Goal: Information Seeking & Learning: Learn about a topic

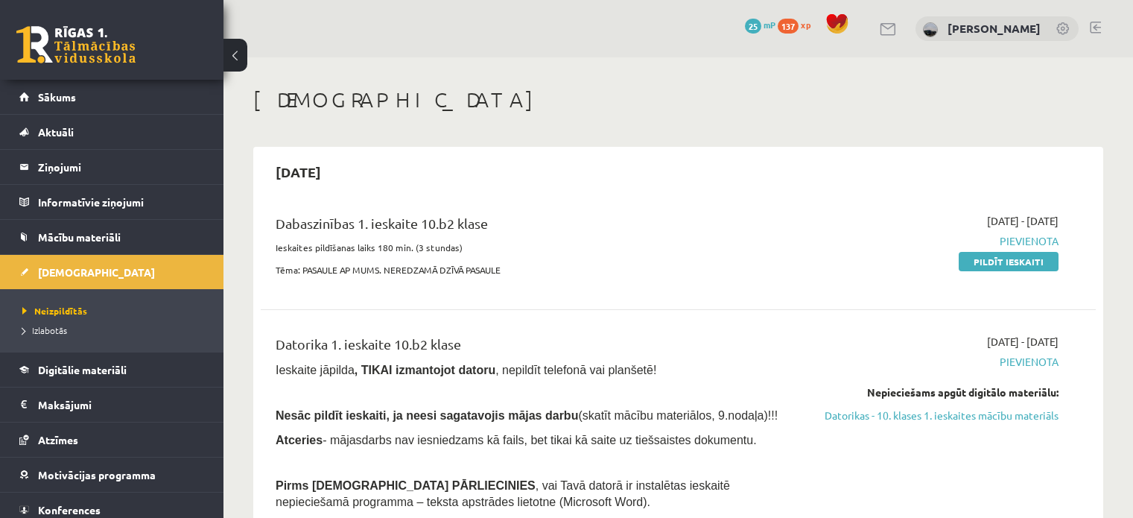
scroll to position [149, 0]
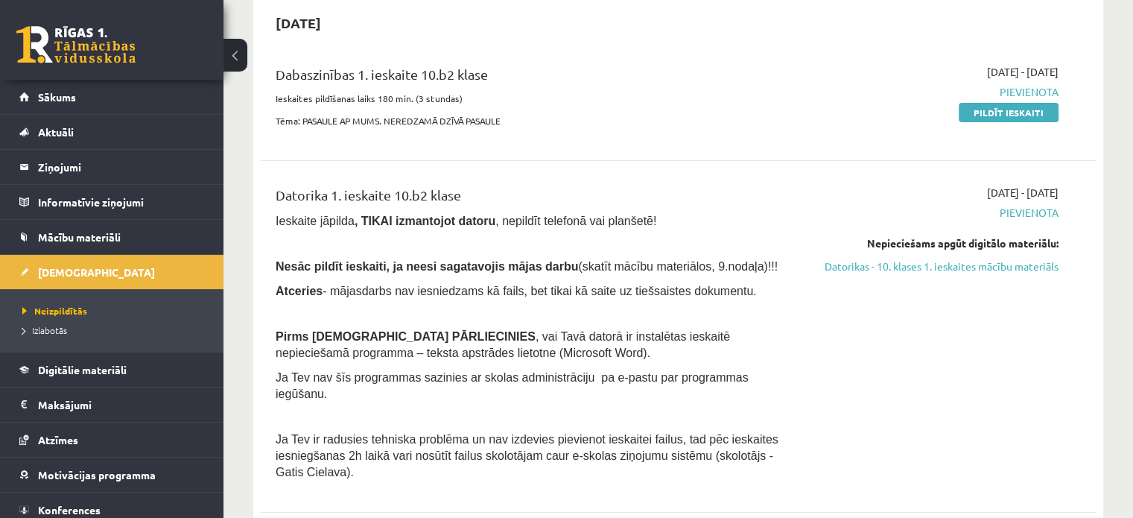
click at [457, 312] on p at bounding box center [533, 312] width 515 height 13
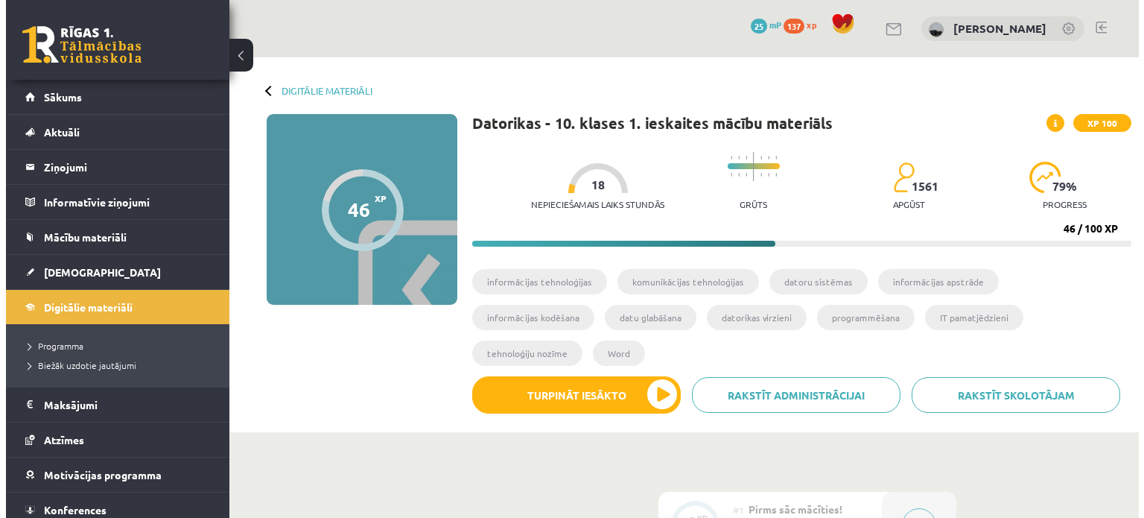
scroll to position [1564, 0]
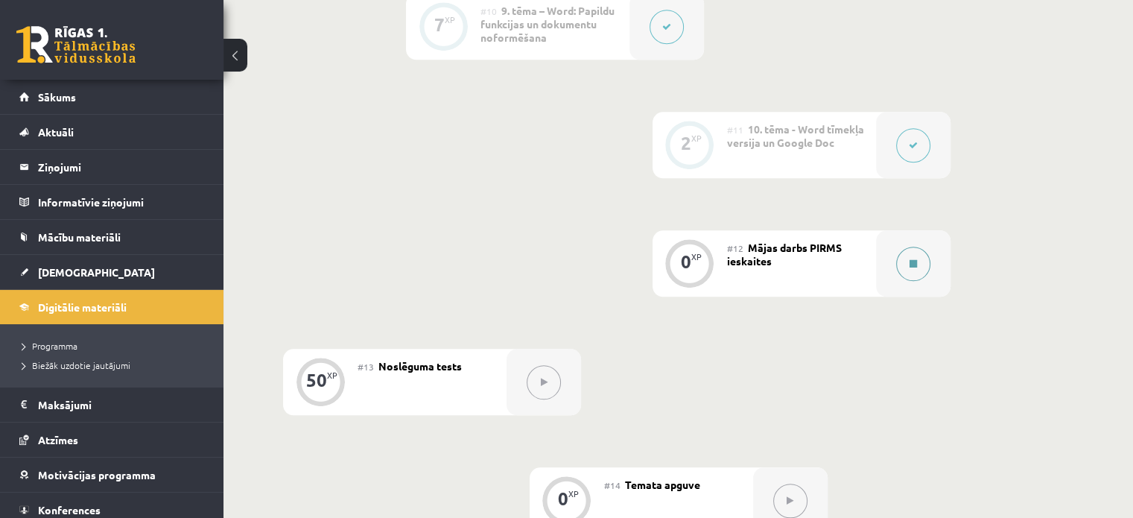
click at [909, 259] on icon at bounding box center [912, 263] width 7 height 9
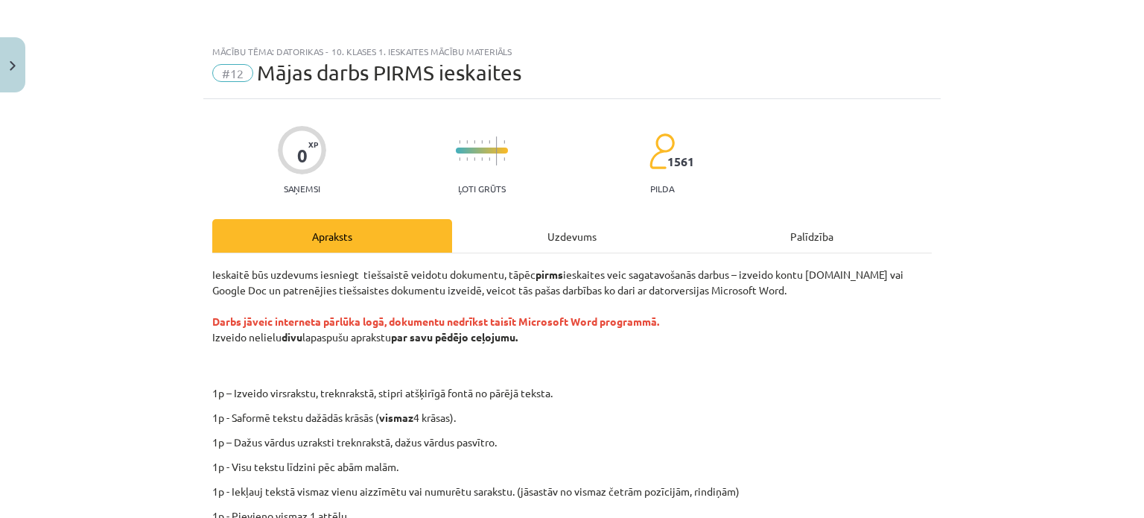
click at [551, 239] on div "Uzdevums" at bounding box center [572, 236] width 240 height 34
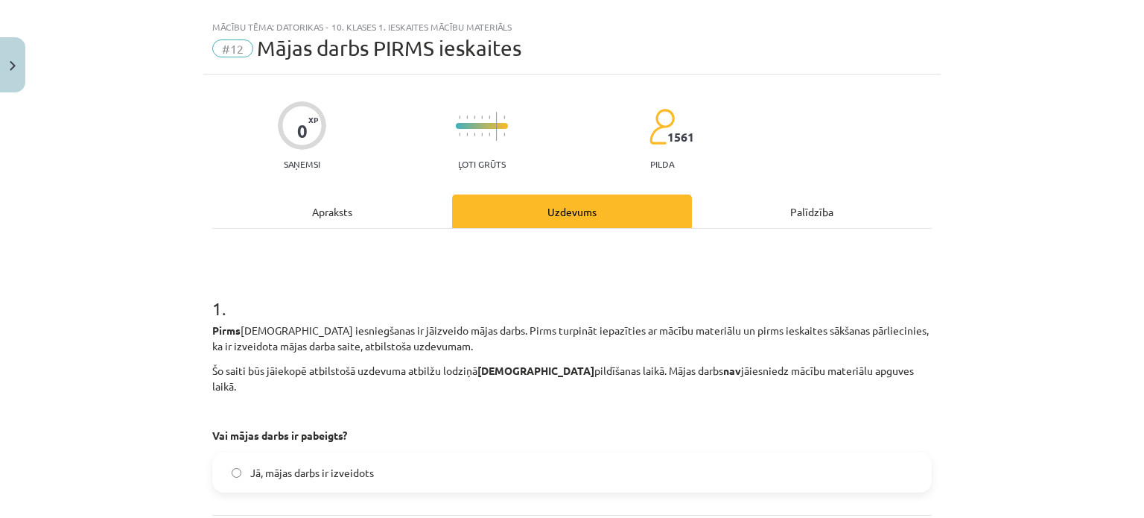
scroll to position [37, 0]
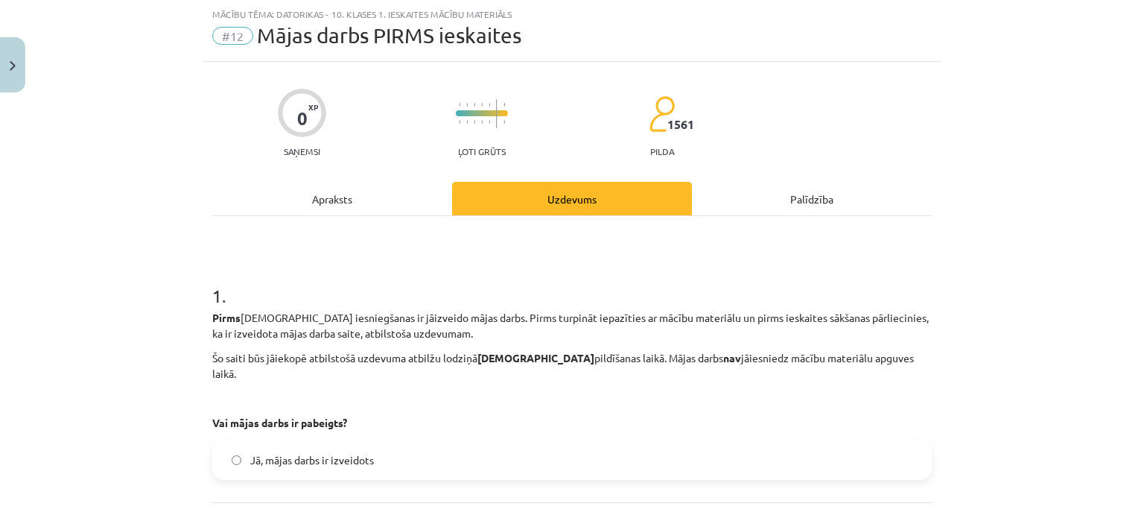
click at [364, 197] on div "Apraksts" at bounding box center [332, 199] width 240 height 34
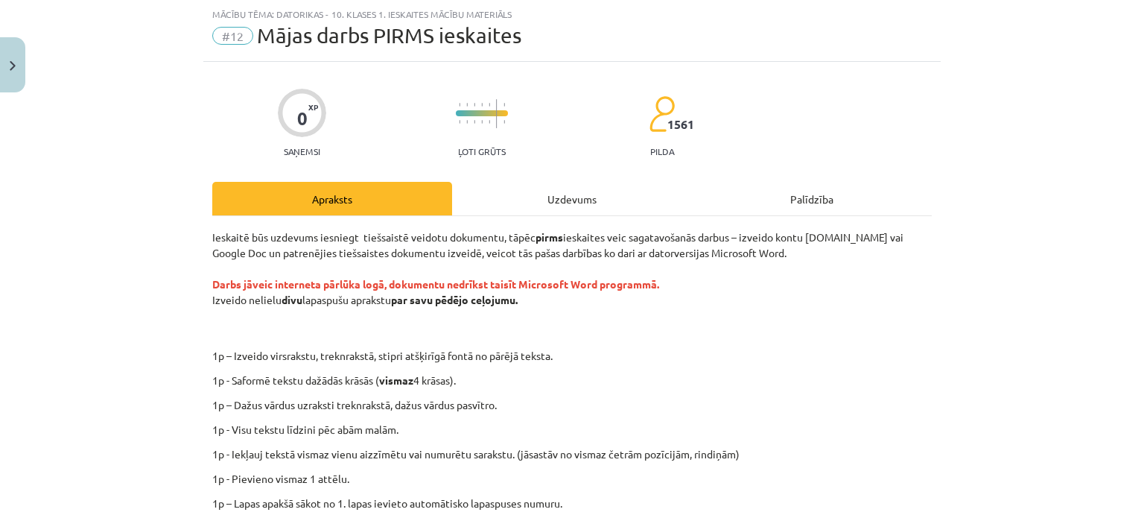
click at [806, 199] on div "Palīdzība" at bounding box center [812, 199] width 240 height 34
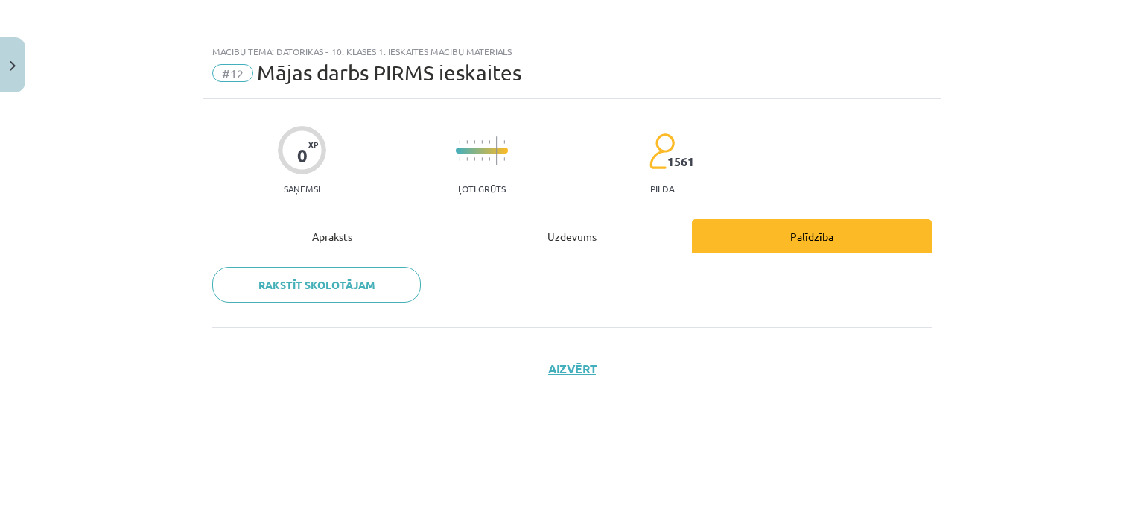
scroll to position [0, 0]
click at [320, 232] on div "Apraksts" at bounding box center [332, 236] width 240 height 34
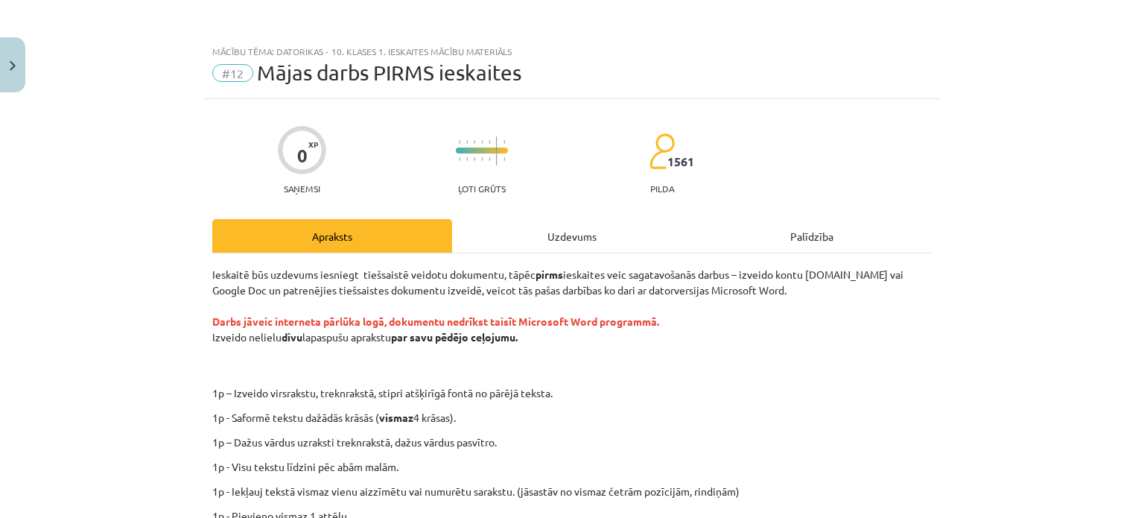
drag, startPoint x: 1074, startPoint y: 0, endPoint x: 549, endPoint y: 19, distance: 525.4
click at [637, 56] on div "Mācību tēma: Datorikas - 10. klases 1. ieskaites mācību materiāls #12 Mājas dar…" at bounding box center [571, 68] width 737 height 62
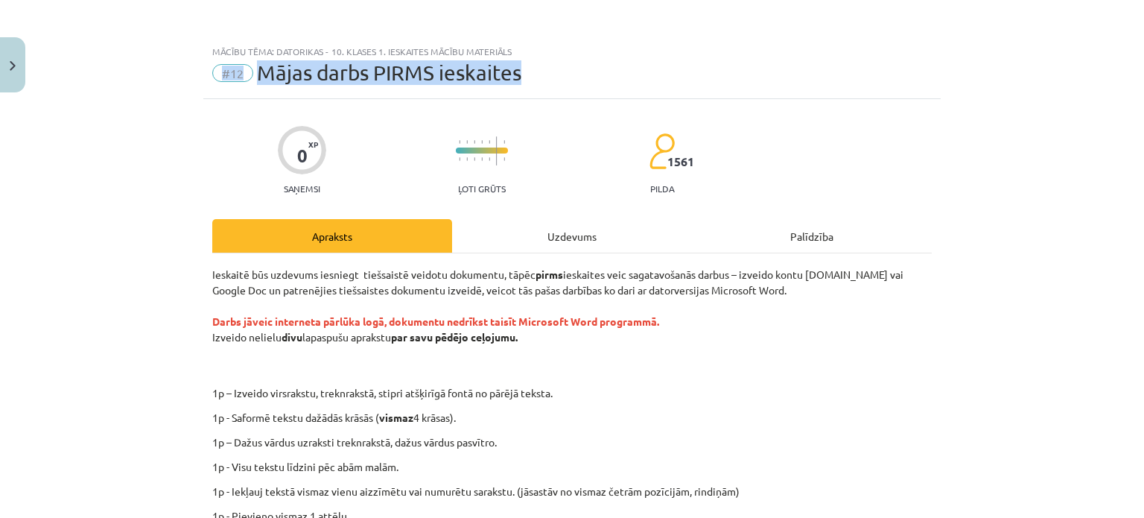
click at [543, 33] on div "Mācību tēma: Datorikas - 10. klases 1. ieskaites mācību materiāls #12 Mājas dar…" at bounding box center [572, 259] width 1144 height 518
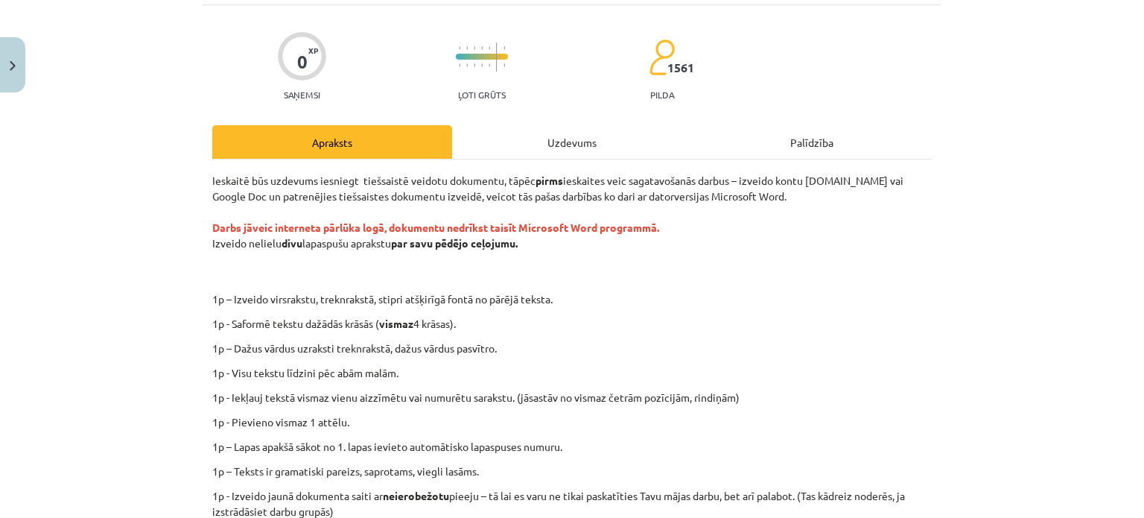
scroll to position [50, 0]
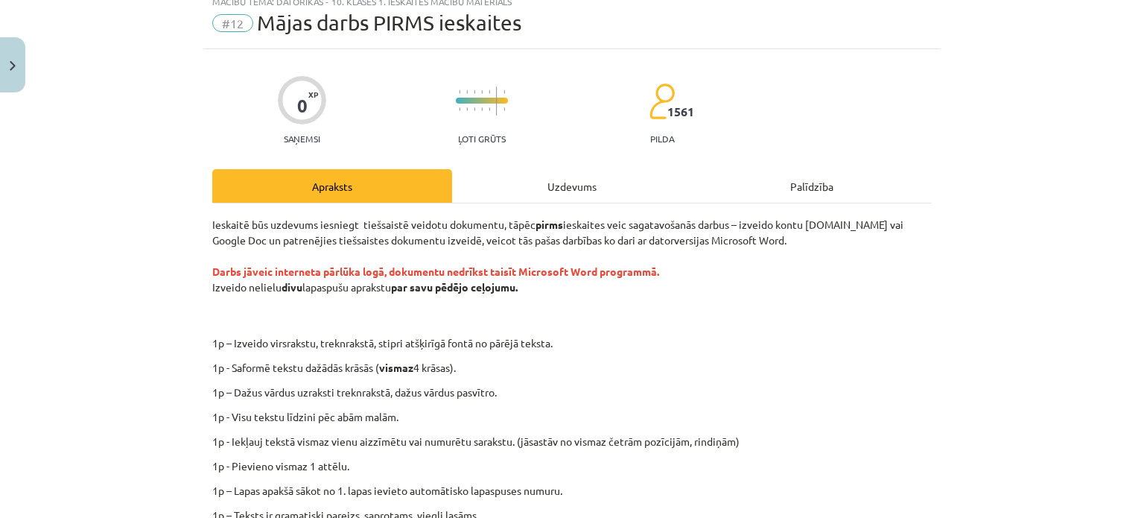
click at [527, 192] on div "Uzdevums" at bounding box center [572, 186] width 240 height 34
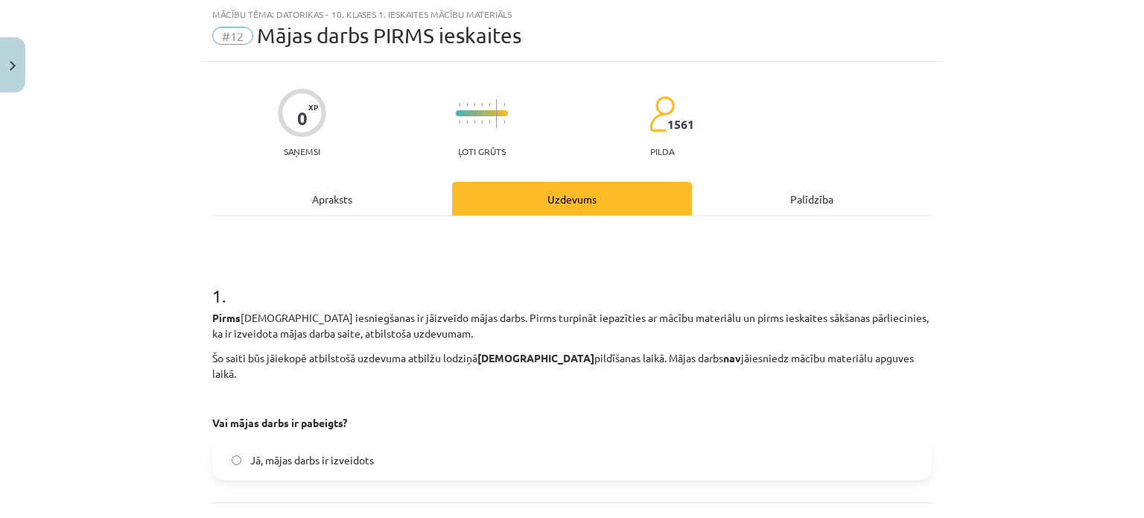
click at [374, 200] on div "Apraksts" at bounding box center [332, 199] width 240 height 34
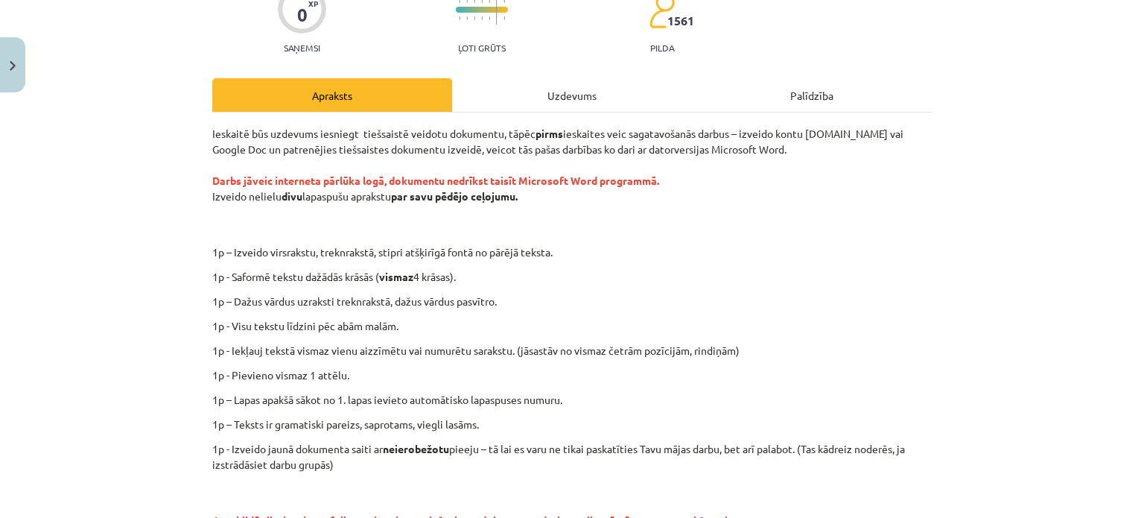
scroll to position [149, 0]
